Goal: Information Seeking & Learning: Learn about a topic

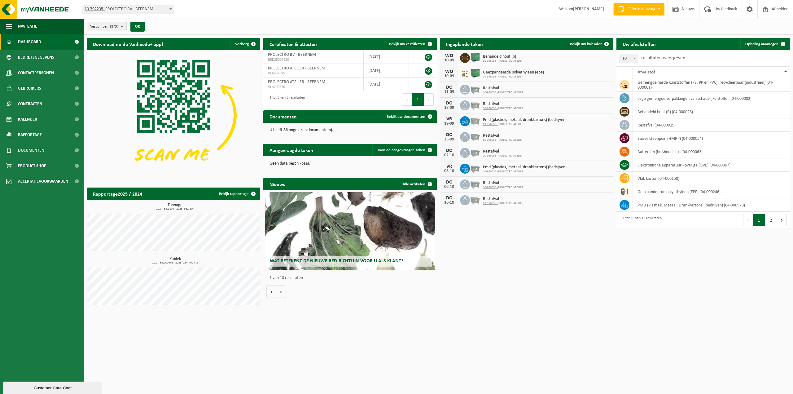
click at [519, 242] on div "Download nu de Vanheede+ app! Verberg Certificaten & attesten Bekijk uw certifi…" at bounding box center [438, 173] width 707 height 276
click at [245, 5] on div "Vestiging: 10-792235 - PROLECTRO BV - BEERNEM 10-956056 - PROLECTRO ATELIER - B…" at bounding box center [396, 9] width 793 height 19
click at [315, 10] on div "Vestiging: 10-792235 - PROLECTRO BV - BEERNEM 10-956056 - PROLECTRO ATELIER - B…" at bounding box center [396, 9] width 793 height 19
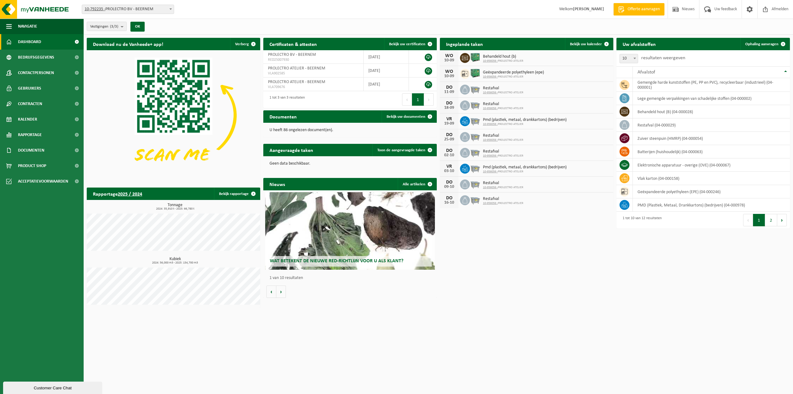
click at [315, 10] on div "Vestiging: 10-792235 - PROLECTRO BV - BEERNEM 10-956056 - PROLECTRO ATELIER - B…" at bounding box center [396, 9] width 793 height 19
click at [323, 7] on div "Vestiging: 10-792235 - PROLECTRO BV - BEERNEM 10-956056 - PROLECTRO ATELIER - B…" at bounding box center [396, 9] width 793 height 19
click at [432, 6] on div "Vestiging: 10-792235 - PROLECTRO BV - BEERNEM 10-956056 - PROLECTRO ATELIER - B…" at bounding box center [396, 9] width 793 height 19
click at [306, 54] on span "PROLECTRO BV - BEERNEM" at bounding box center [292, 54] width 48 height 5
click at [421, 44] on span "Bekijk uw certificaten" at bounding box center [407, 44] width 36 height 4
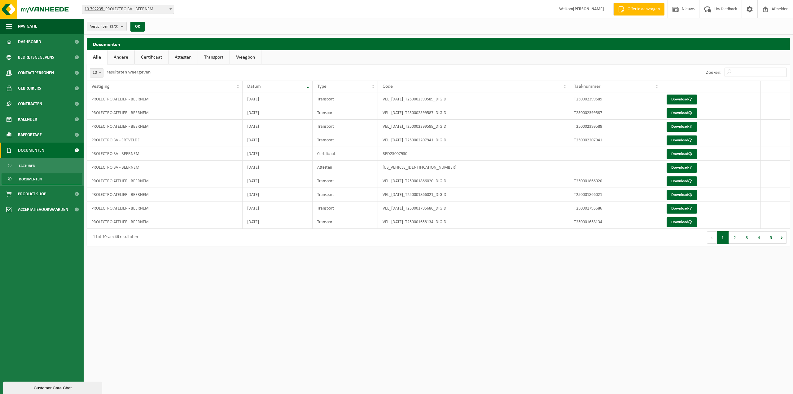
click at [25, 147] on span "Documenten" at bounding box center [31, 150] width 26 height 15
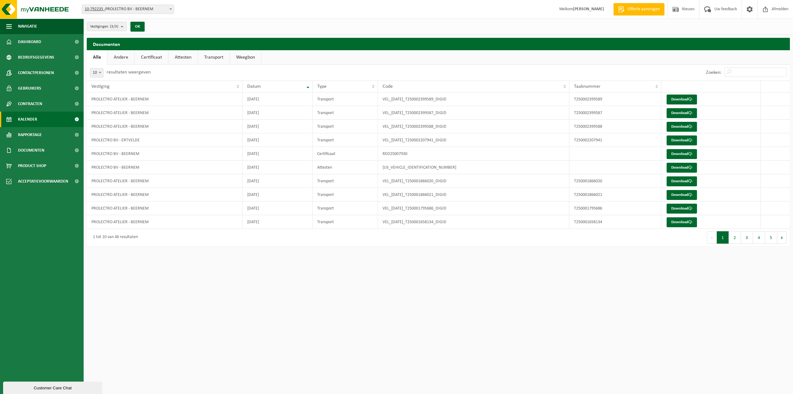
click at [31, 119] on span "Kalender" at bounding box center [27, 119] width 19 height 15
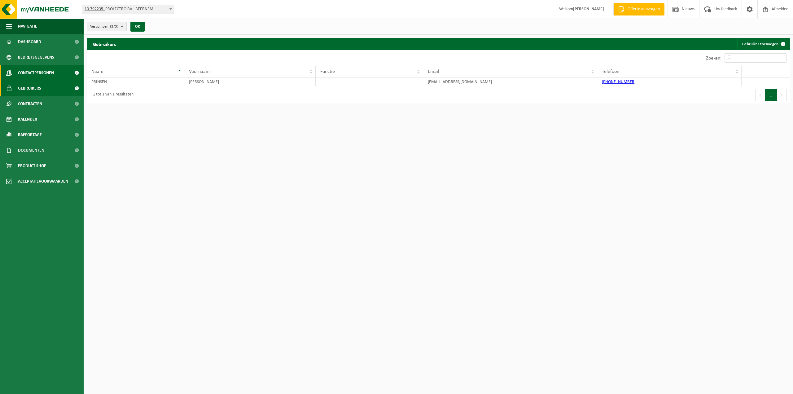
click at [37, 72] on span "Contactpersonen" at bounding box center [36, 72] width 36 height 15
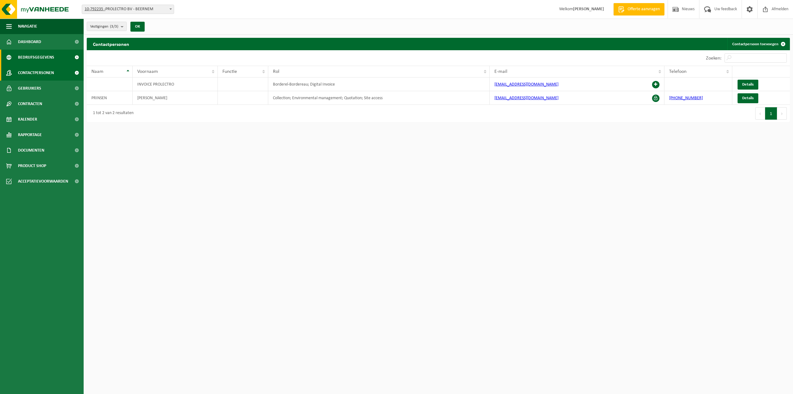
click at [33, 60] on span "Bedrijfsgegevens" at bounding box center [36, 57] width 36 height 15
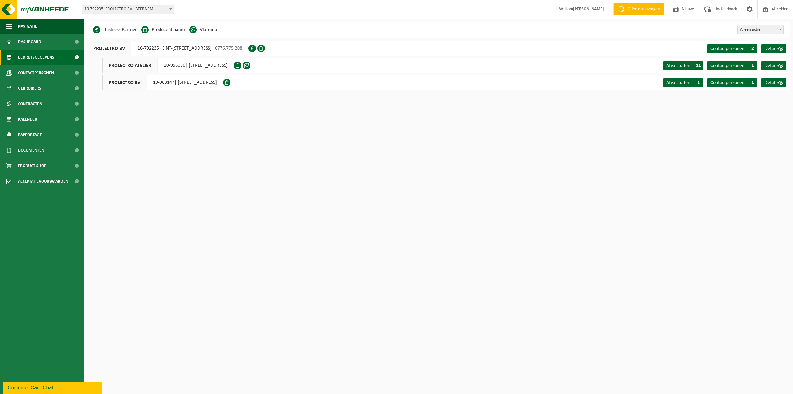
click at [699, 48] on div "PROLECTRO BV 10-792235 | [STREET_ADDRESS] | 0776.775.208 Contactpersonen C 2 De…" at bounding box center [439, 48] width 704 height 15
click at [678, 62] on link "Afvalstoffen A 11" at bounding box center [684, 65] width 40 height 9
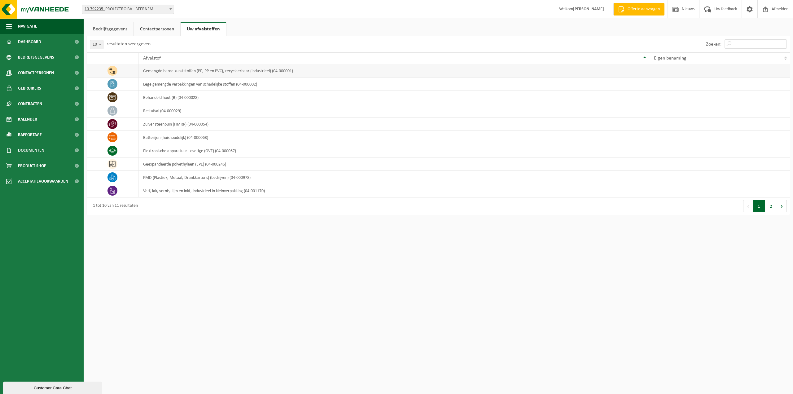
click at [135, 77] on td at bounding box center [113, 70] width 52 height 13
click at [131, 73] on td at bounding box center [113, 70] width 52 height 13
click at [186, 73] on td "gemengde harde kunststoffen (PE, PP en PVC), recycleerbaar (industrieel) (04-00…" at bounding box center [394, 70] width 511 height 13
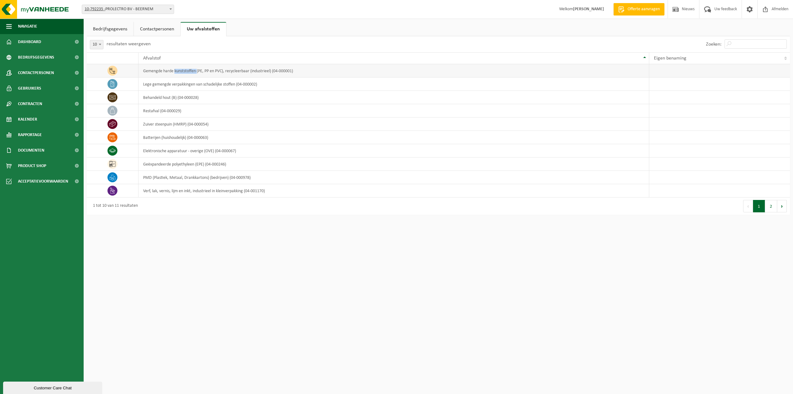
click at [186, 73] on td "gemengde harde kunststoffen (PE, PP en PVC), recycleerbaar (industrieel) (04-00…" at bounding box center [394, 70] width 511 height 13
click at [254, 239] on html "Vestiging: 10-792235 - PROLECTRO BV - BEERNEM 10-956056 - PROLECTRO ATELIER - B…" at bounding box center [396, 197] width 793 height 394
click at [264, 7] on div "Vestiging: 10-792235 - PROLECTRO BV - BEERNEM 10-956056 - PROLECTRO ATELIER - B…" at bounding box center [396, 9] width 793 height 19
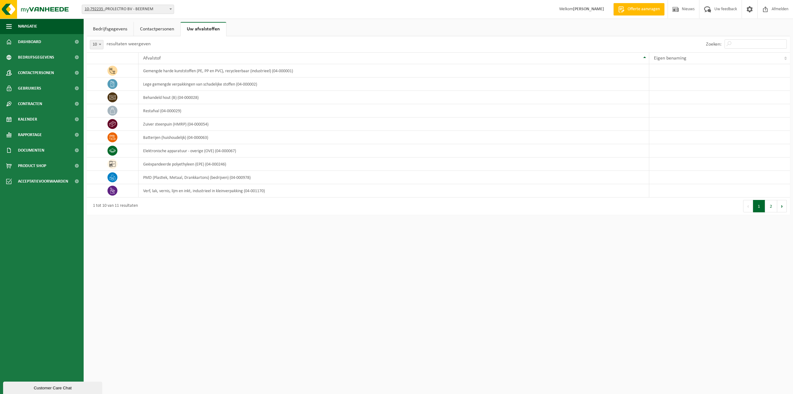
click at [258, 9] on div "Vestiging: 10-792235 - PROLECTRO BV - BEERNEM 10-956056 - PROLECTRO ATELIER - B…" at bounding box center [396, 9] width 793 height 19
click at [215, 9] on div "Vestiging: 10-792235 - PROLECTRO BV - BEERNEM 10-956056 - PROLECTRO ATELIER - B…" at bounding box center [396, 9] width 793 height 19
click at [174, 7] on form "10-792235 - PROLECTRO BV - BEERNEM 10-956056 - PROLECTRO ATELIER - BEERNEM 10-9…" at bounding box center [131, 8] width 99 height 3
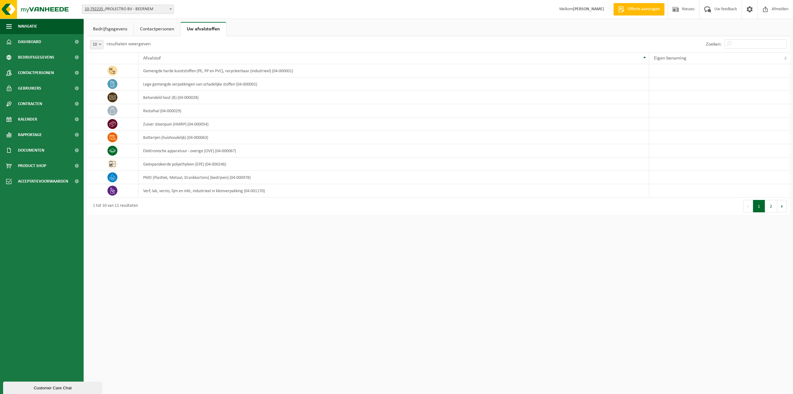
click at [181, 6] on div "Vestiging: 10-792235 - PROLECTRO BV - BEERNEM 10-956056 - PROLECTRO ATELIER - B…" at bounding box center [130, 9] width 106 height 9
click at [258, 5] on div "Vestiging: 10-792235 - PROLECTRO BV - BEERNEM 10-956056 - PROLECTRO ATELIER - B…" at bounding box center [396, 9] width 793 height 19
click at [258, 3] on div "Vestiging: 10-792235 - PROLECTRO BV - BEERNEM 10-956056 - PROLECTRO ATELIER - B…" at bounding box center [396, 9] width 793 height 19
click at [195, 12] on div "Vestiging: 10-792235 - PROLECTRO BV - BEERNEM 10-956056 - PROLECTRO ATELIER - B…" at bounding box center [396, 9] width 793 height 19
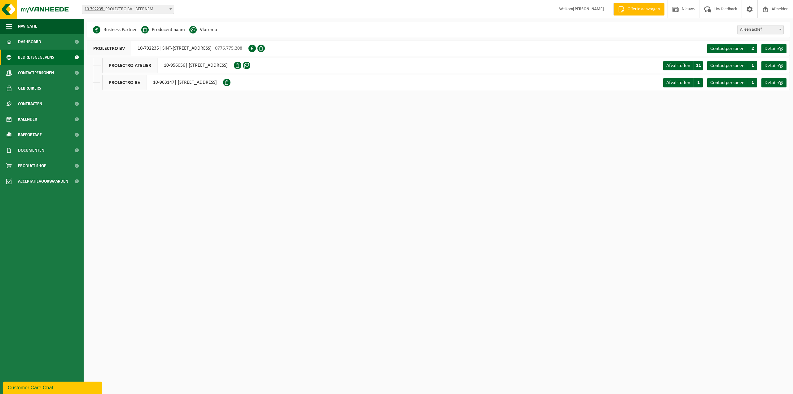
click at [265, 46] on span at bounding box center [261, 48] width 7 height 7
click at [774, 48] on span "Details" at bounding box center [772, 48] width 14 height 5
click at [298, 83] on div "PROLECTRO BV 10-963147 | [STREET_ADDRESS] Afvalstoffen A 1 Contactpersonen C 1 …" at bounding box center [446, 82] width 688 height 15
click at [223, 80] on div "PROLECTRO BV 10-963147 | [STREET_ADDRESS]" at bounding box center [162, 82] width 121 height 15
click at [223, 82] on div "PROLECTRO BV 10-963147 | [STREET_ADDRESS]" at bounding box center [162, 82] width 121 height 15
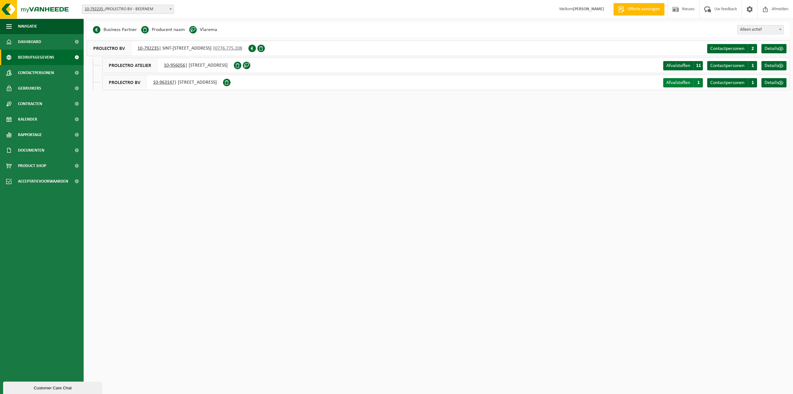
click at [672, 84] on span "Afvalstoffen" at bounding box center [679, 82] width 24 height 5
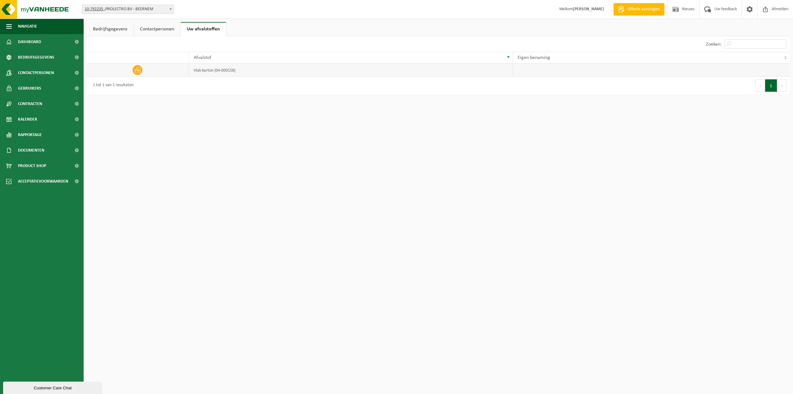
click at [217, 73] on td "vlak karton (04-000158)" at bounding box center [351, 70] width 324 height 13
click at [221, 73] on td "vlak karton (04-000158)" at bounding box center [351, 70] width 324 height 13
click at [387, 154] on html "Vestiging: 10-792235 - PROLECTRO BV - BEERNEM 10-956056 - PROLECTRO ATELIER - B…" at bounding box center [396, 197] width 793 height 394
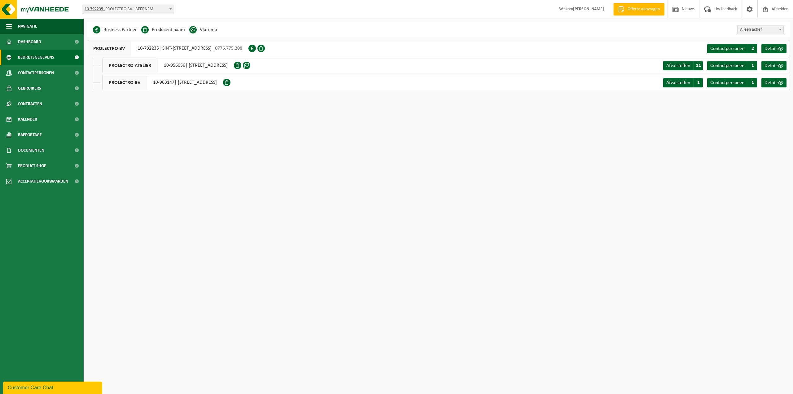
click at [241, 7] on div "Vestiging: 10-792235 - PROLECTRO BV - BEERNEM 10-956056 - PROLECTRO ATELIER - B…" at bounding box center [396, 9] width 793 height 19
click at [677, 66] on span "Afvalstoffen" at bounding box center [679, 65] width 24 height 5
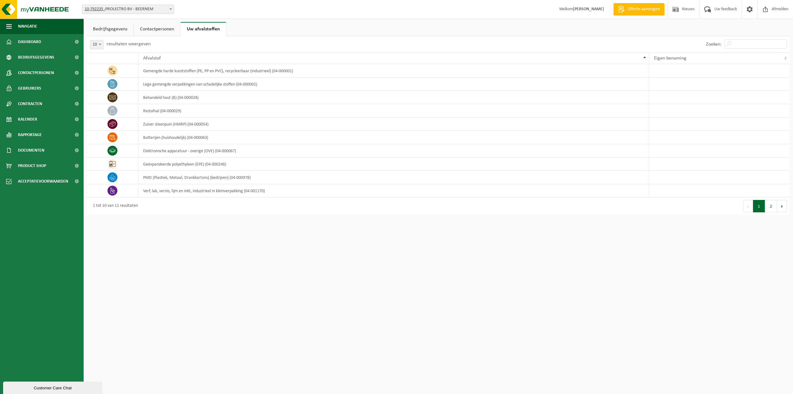
click at [258, 43] on div "10 25 50 100 10 resultaten weergeven" at bounding box center [263, 44] width 352 height 16
click at [105, 70] on td at bounding box center [113, 70] width 52 height 13
click at [32, 47] on span "Dashboard" at bounding box center [29, 41] width 23 height 15
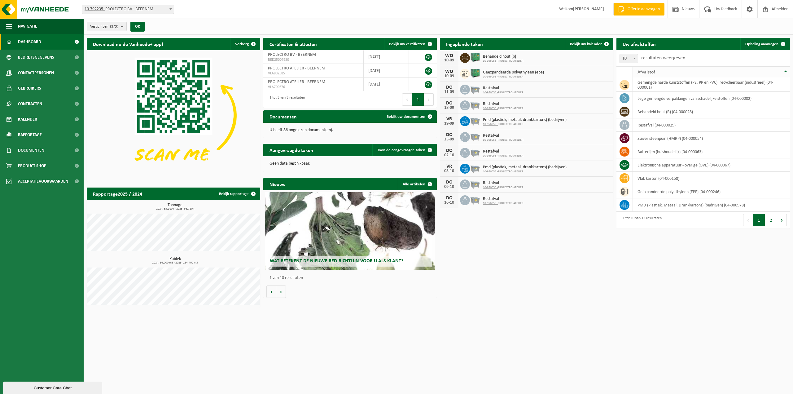
click at [779, 73] on div "Afvalstof" at bounding box center [710, 72] width 145 height 5
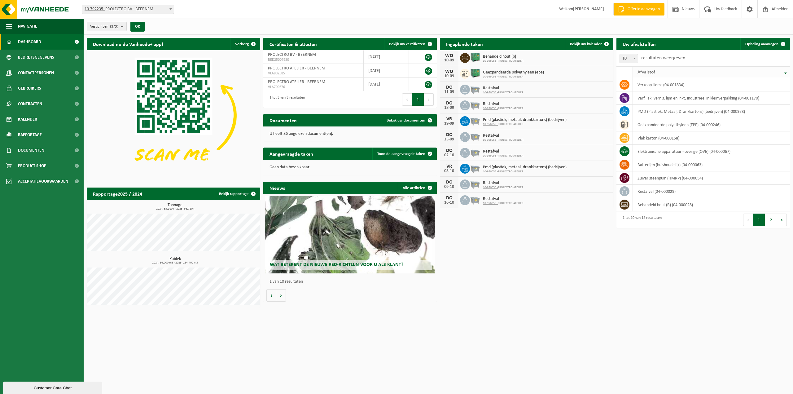
click at [780, 71] on div "Afvalstof" at bounding box center [710, 72] width 145 height 5
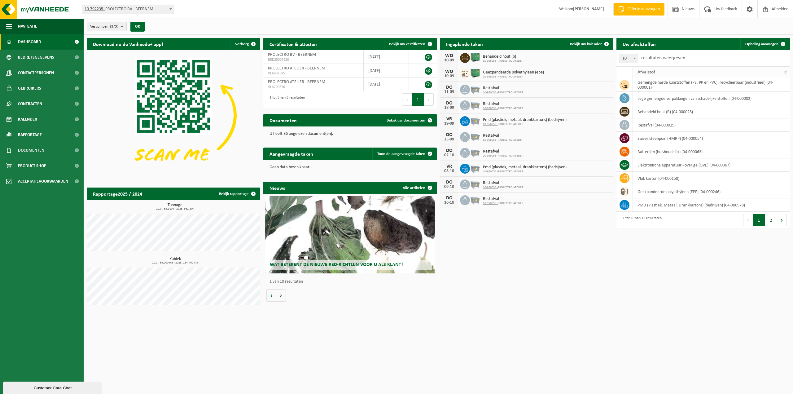
click at [780, 71] on div "Afvalstof" at bounding box center [710, 72] width 145 height 5
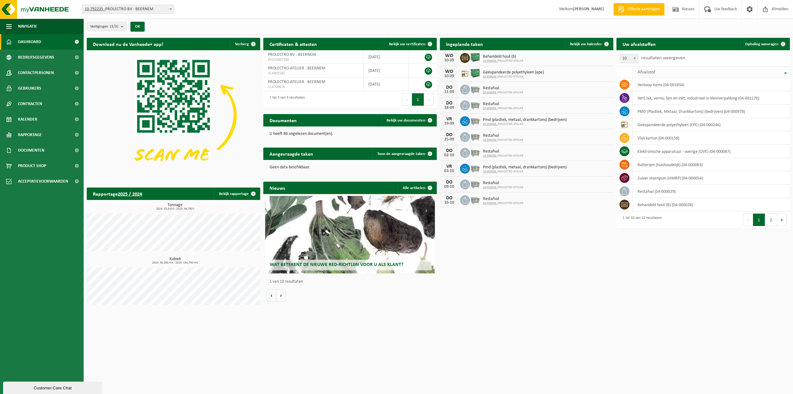
click at [780, 71] on div "Afvalstof" at bounding box center [710, 72] width 145 height 5
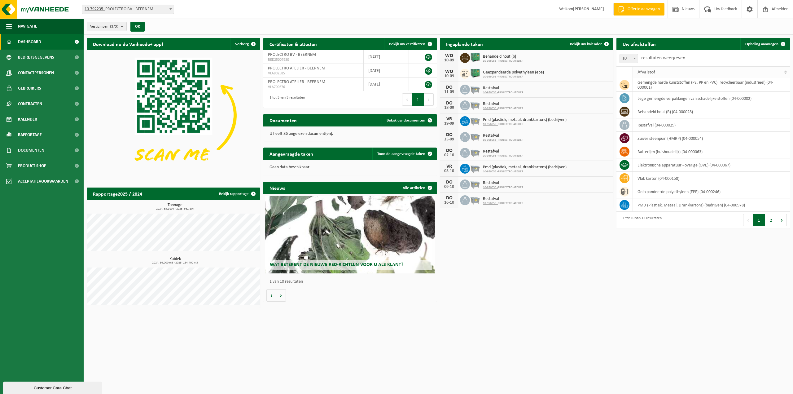
click at [780, 71] on div "Afvalstof" at bounding box center [710, 72] width 145 height 5
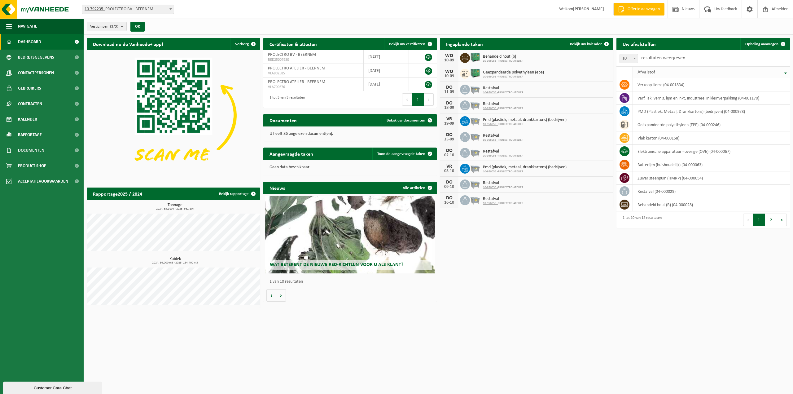
click at [780, 71] on div "Afvalstof" at bounding box center [710, 72] width 145 height 5
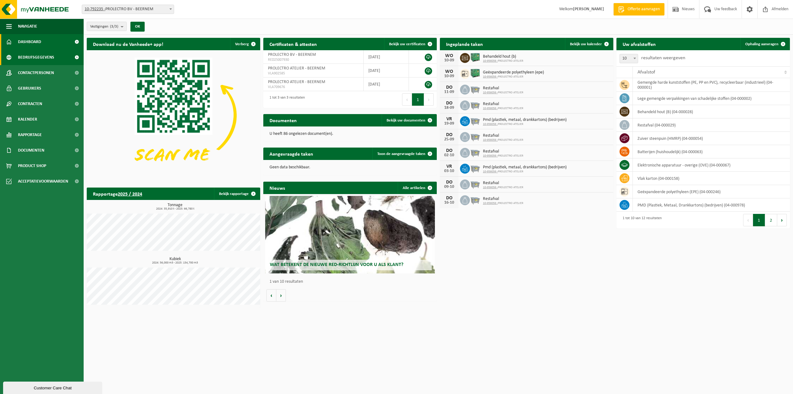
click at [33, 54] on span "Bedrijfsgegevens" at bounding box center [36, 57] width 36 height 15
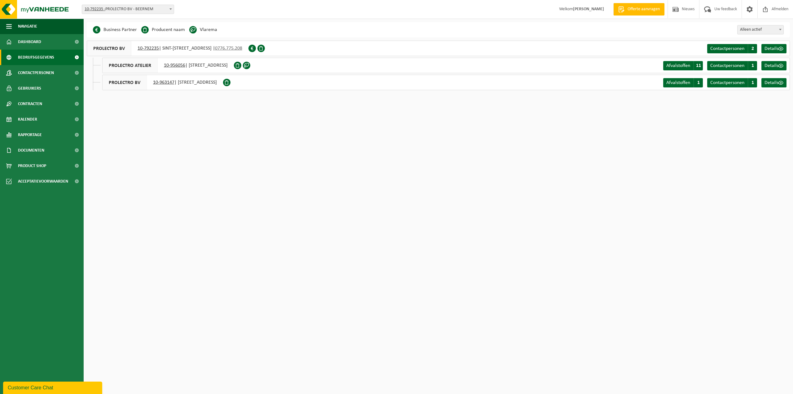
click at [160, 32] on li "Producent naam" at bounding box center [163, 29] width 44 height 9
click at [38, 72] on span "Contactpersonen" at bounding box center [36, 72] width 36 height 15
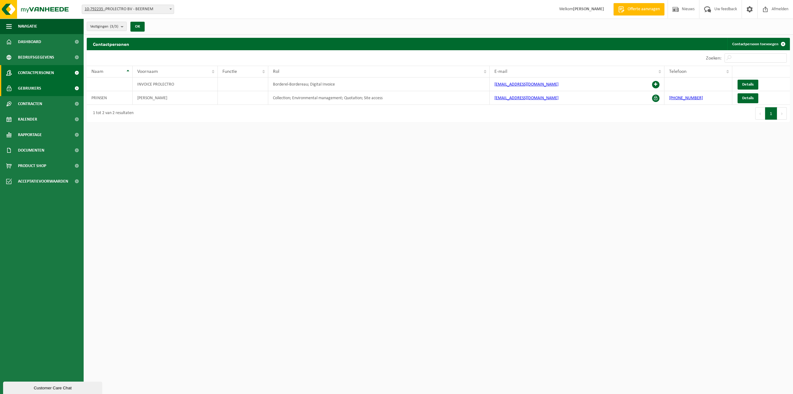
click at [36, 88] on span "Gebruikers" at bounding box center [29, 88] width 23 height 15
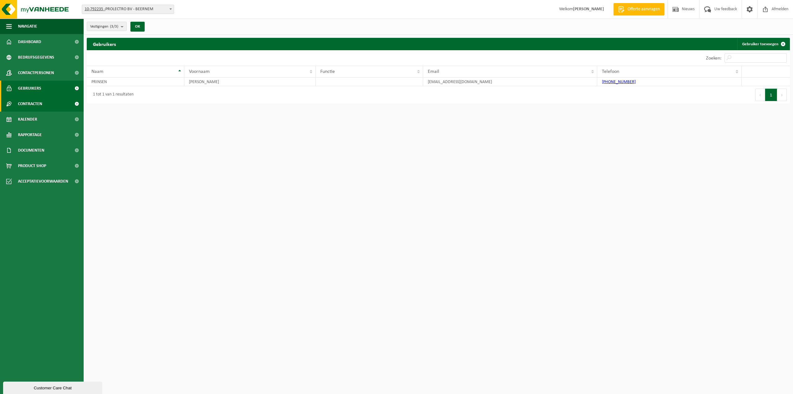
click at [33, 103] on span "Contracten" at bounding box center [30, 103] width 24 height 15
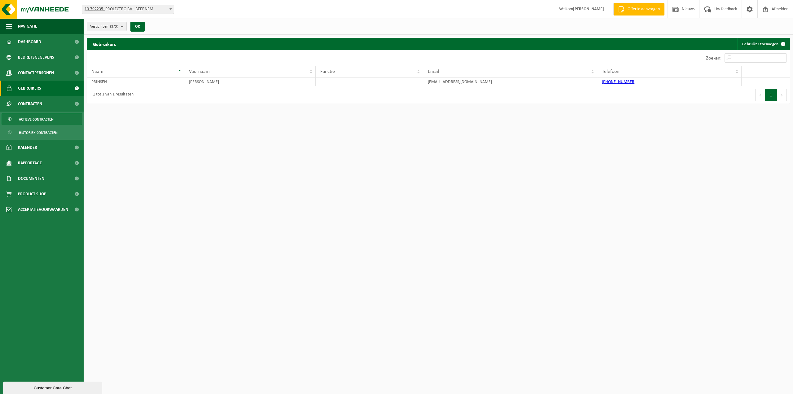
click at [29, 117] on span "Actieve contracten" at bounding box center [36, 119] width 35 height 12
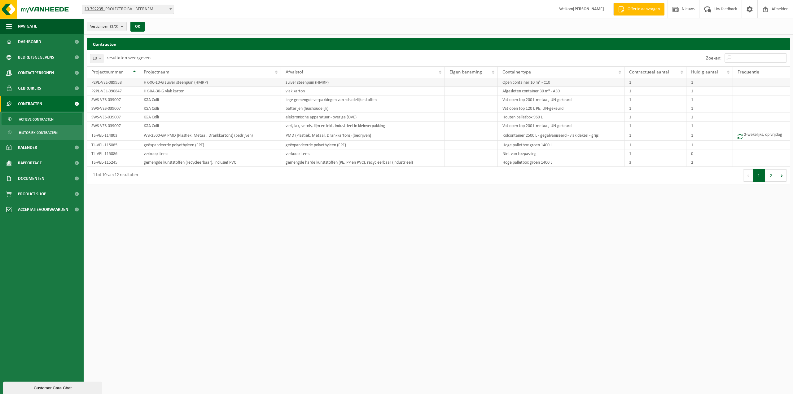
click at [163, 82] on td "HK-XC-10-G zuiver steenpuin (HMRP)" at bounding box center [210, 82] width 142 height 9
drag, startPoint x: 504, startPoint y: 82, endPoint x: 551, endPoint y: 82, distance: 47.1
click at [551, 82] on td "Open container 10 m³ - C10" at bounding box center [561, 82] width 127 height 9
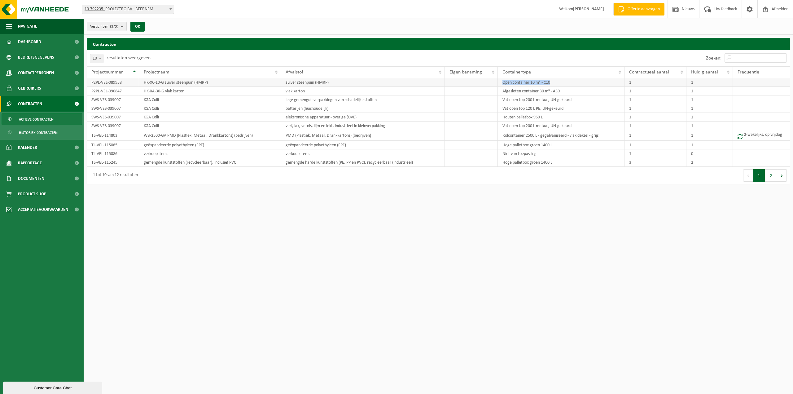
copy td "Open container 10 m³ - C10"
click at [514, 83] on td "Open container 10 m³ - C10" at bounding box center [561, 82] width 127 height 9
click at [519, 91] on td "Afgesloten container 30 m³ - A30" at bounding box center [561, 91] width 127 height 9
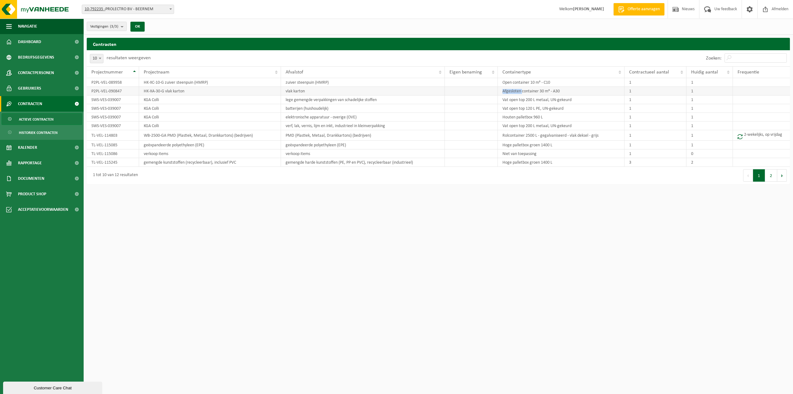
click at [519, 91] on td "Afgesloten container 30 m³ - A30" at bounding box center [561, 91] width 127 height 9
click at [512, 99] on td "Vat open top 200 L metaal, UN-gekeurd" at bounding box center [561, 99] width 127 height 9
click at [511, 108] on td "Vat open top 120 L PE, UN-gekeurd" at bounding box center [561, 108] width 127 height 9
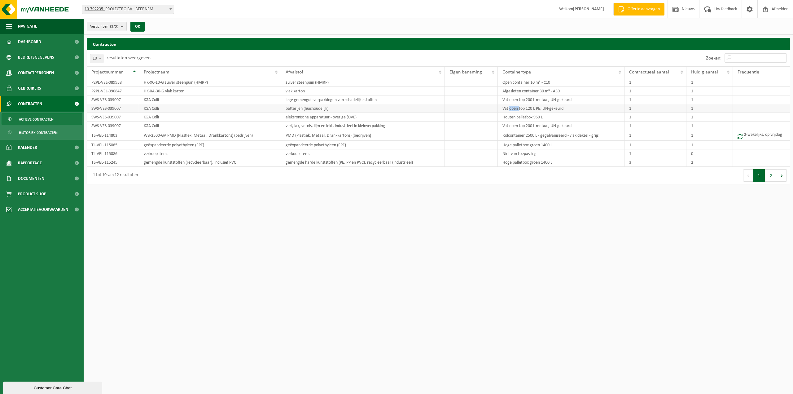
click at [511, 108] on td "Vat open top 120 L PE, UN-gekeurd" at bounding box center [561, 108] width 127 height 9
click at [507, 117] on td "Houten palletbox 960 L" at bounding box center [561, 117] width 127 height 9
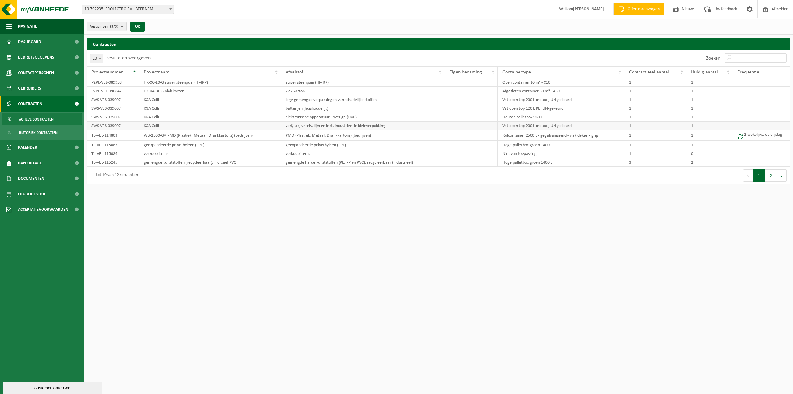
click at [511, 128] on td "Vat open top 200 L metaal, UN-gekeurd" at bounding box center [561, 125] width 127 height 9
click at [511, 135] on td "Rolcontainer 2500 L - gegalvaniseerd - vlak deksel - grijs" at bounding box center [561, 135] width 127 height 11
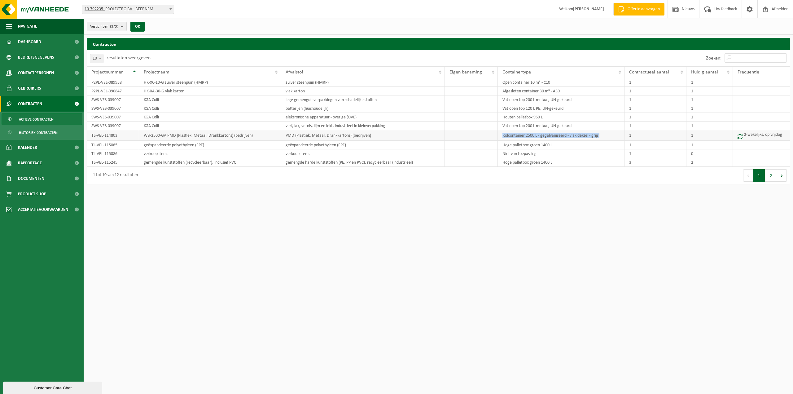
click at [511, 135] on td "Rolcontainer 2500 L - gegalvaniseerd - vlak deksel - grijs" at bounding box center [561, 135] width 127 height 11
click at [511, 144] on td "Hoge palletbox groen 1400 L" at bounding box center [561, 145] width 127 height 9
click at [509, 155] on td "Niet van toepassing" at bounding box center [561, 153] width 127 height 9
click at [510, 155] on td "Niet van toepassing" at bounding box center [561, 153] width 127 height 9
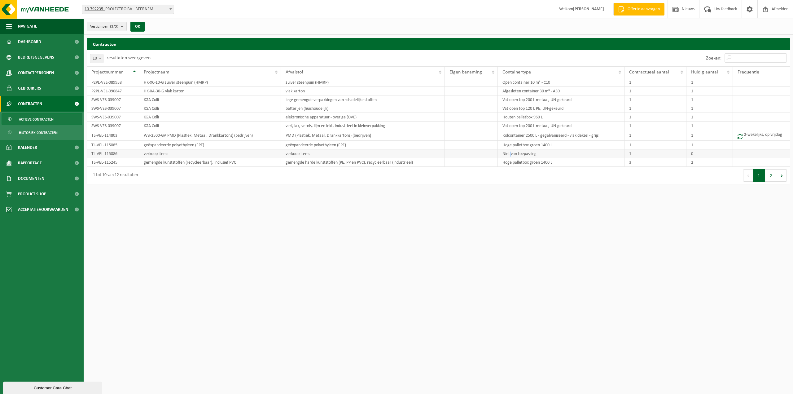
click at [510, 155] on td "Niet van toepassing" at bounding box center [561, 153] width 127 height 9
click at [503, 161] on td "Hoge palletbox groen 1400 L" at bounding box center [561, 162] width 127 height 9
